Goal: Task Accomplishment & Management: Complete application form

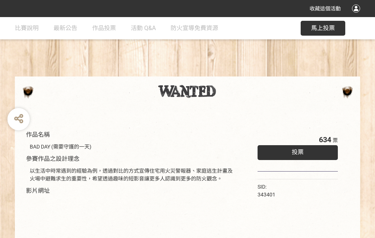
click at [357, 16] on div "收藏這個活動" at bounding box center [187, 8] width 375 height 17
click at [232, 73] on div "作品名稱 BAD DAY (需要守護的一天) 參賽作品之設計理念 以生活中時常遇到的經驗為例，透過對比的方式宣傳住宅用火災警報器、家庭逃生計畫及火場中避難求生…" at bounding box center [187, 173] width 375 height 312
click at [295, 150] on span "投票" at bounding box center [297, 151] width 12 height 7
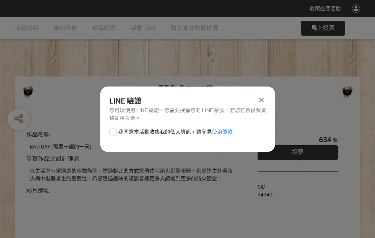
click at [112, 130] on div at bounding box center [112, 131] width 7 height 7
checkbox input "true"
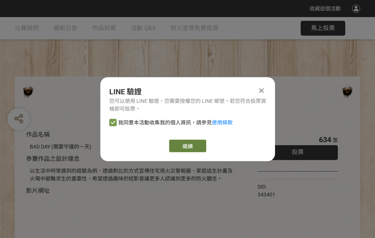
click at [187, 146] on link "繼續" at bounding box center [187, 146] width 37 height 13
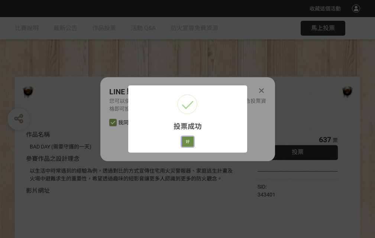
click at [185, 140] on button "好" at bounding box center [188, 142] width 12 height 10
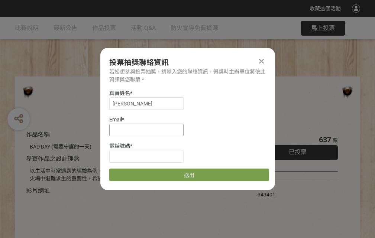
click at [148, 130] on input at bounding box center [146, 130] width 74 height 13
type input "[EMAIL_ADDRESS][DOMAIN_NAME]"
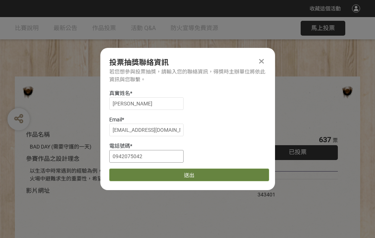
type input "0942075042"
click at [130, 172] on button "送出" at bounding box center [189, 175] width 160 height 13
